Goal: Obtain resource: Obtain resource

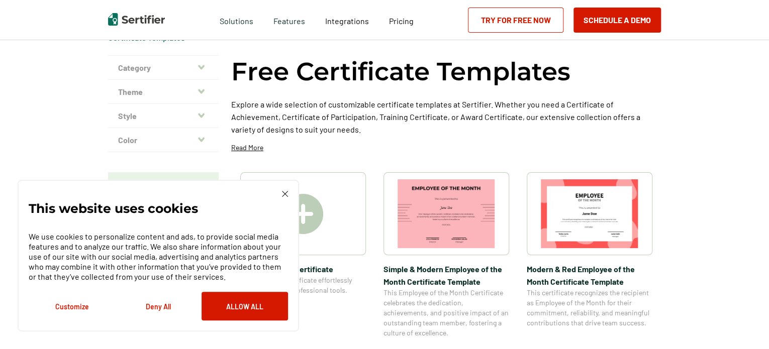
click at [289, 194] on div "This website uses cookies We use cookies to personalize content and ads, to pro…" at bounding box center [158, 256] width 281 height 152
click at [286, 191] on img at bounding box center [285, 194] width 6 height 6
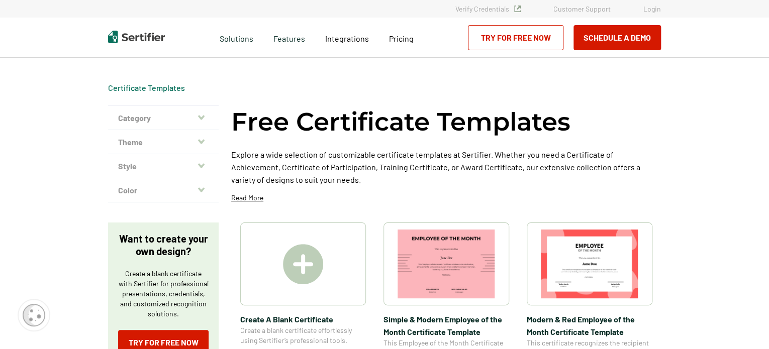
click at [192, 116] on button "Category" at bounding box center [163, 118] width 111 height 24
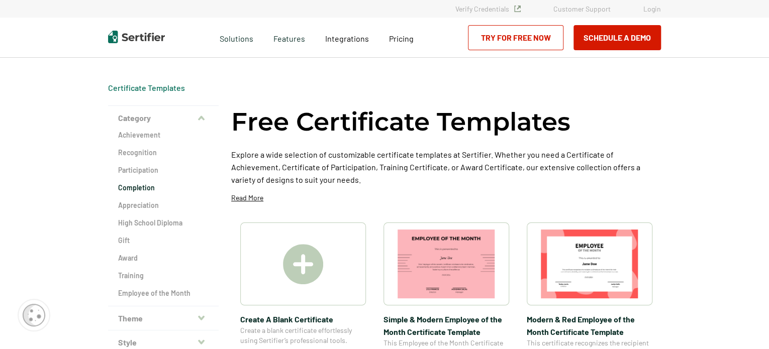
click at [133, 192] on h2 "Completion" at bounding box center [163, 188] width 90 height 10
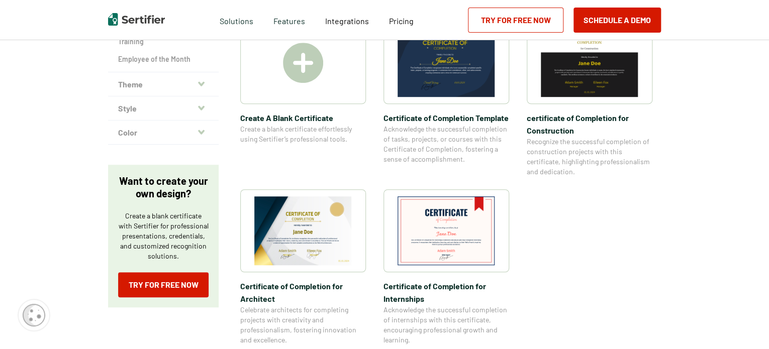
scroll to position [251, 0]
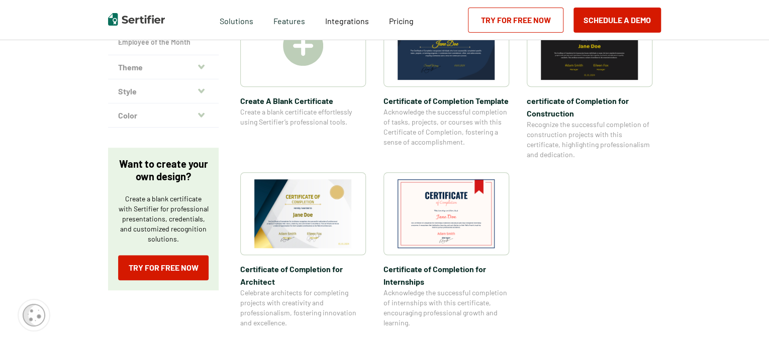
click at [345, 236] on img at bounding box center [303, 213] width 98 height 69
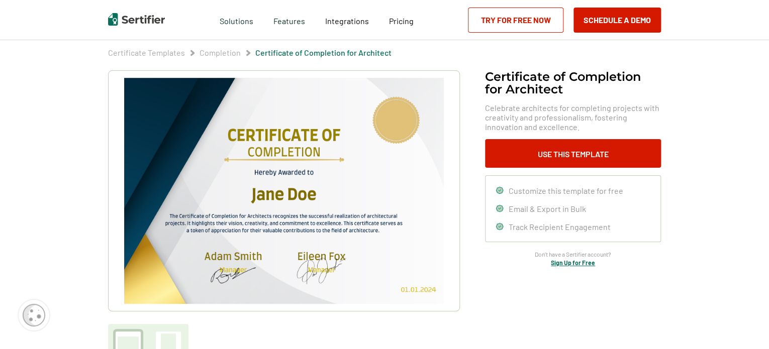
scroll to position [50, 0]
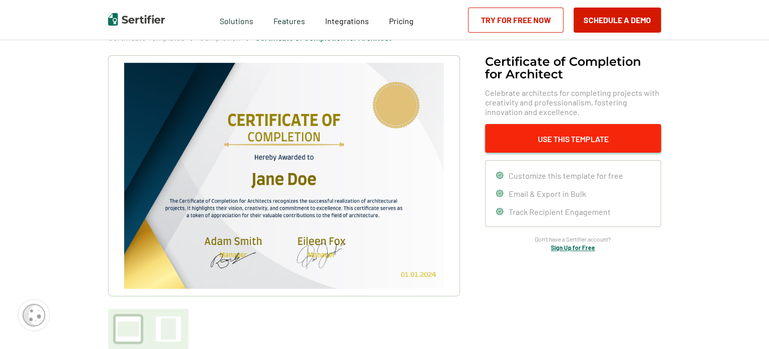
click at [554, 139] on button "Use This Template" at bounding box center [573, 138] width 176 height 29
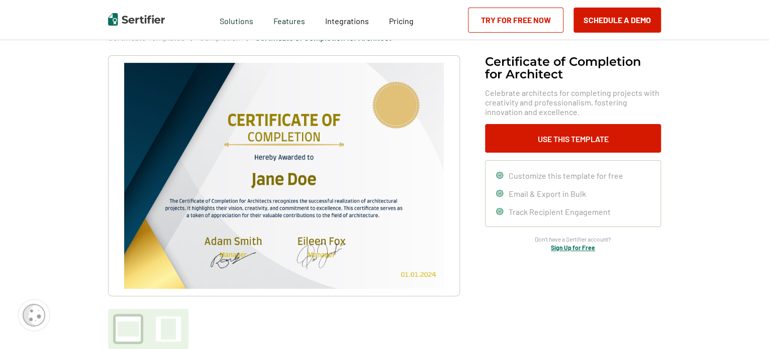
click at [323, 186] on img at bounding box center [284, 176] width 320 height 226
click at [318, 207] on img at bounding box center [284, 176] width 320 height 226
